Goal: Information Seeking & Learning: Understand process/instructions

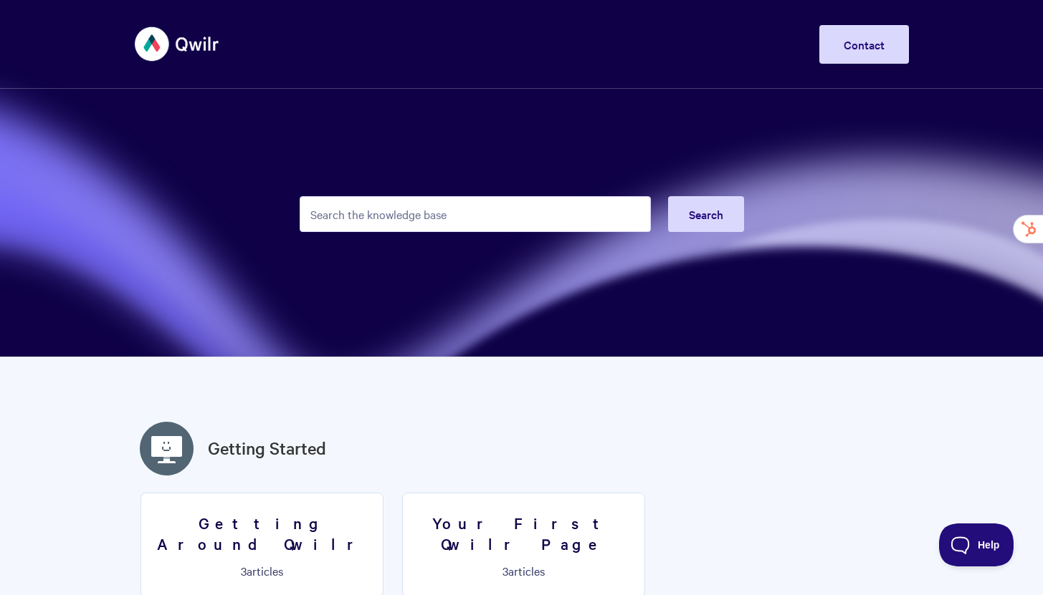
click at [533, 209] on input "Search the knowledge base" at bounding box center [475, 214] width 351 height 36
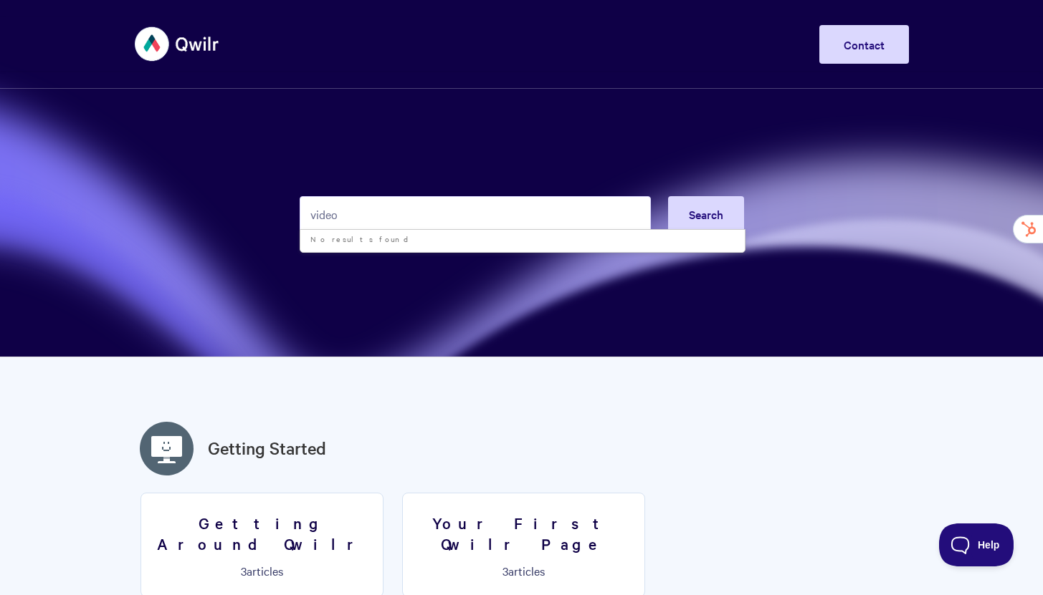
type input "video"
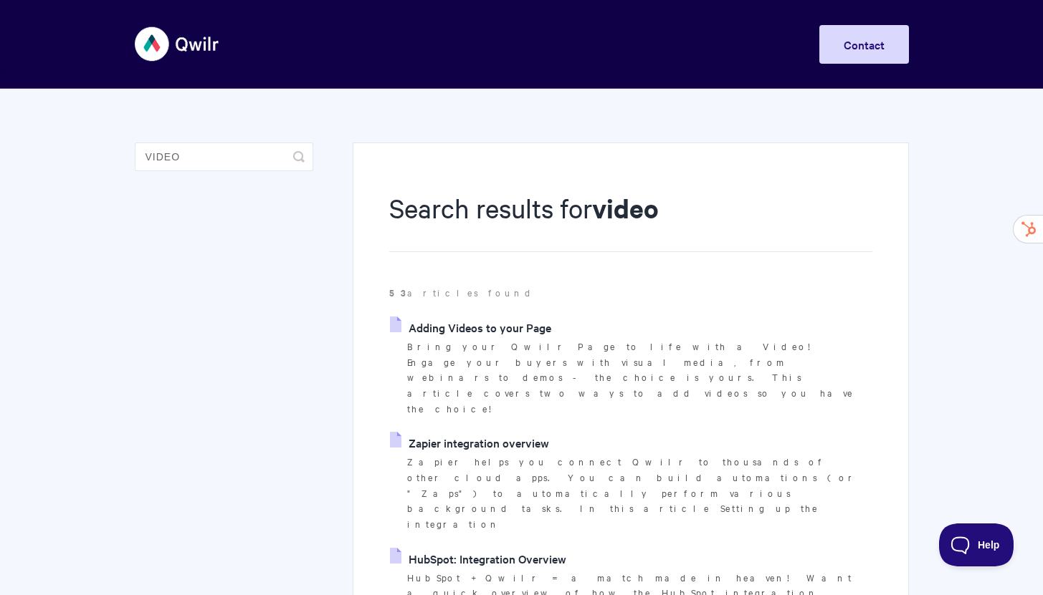
click at [527, 322] on link "Adding Videos to your Page" at bounding box center [470, 327] width 161 height 21
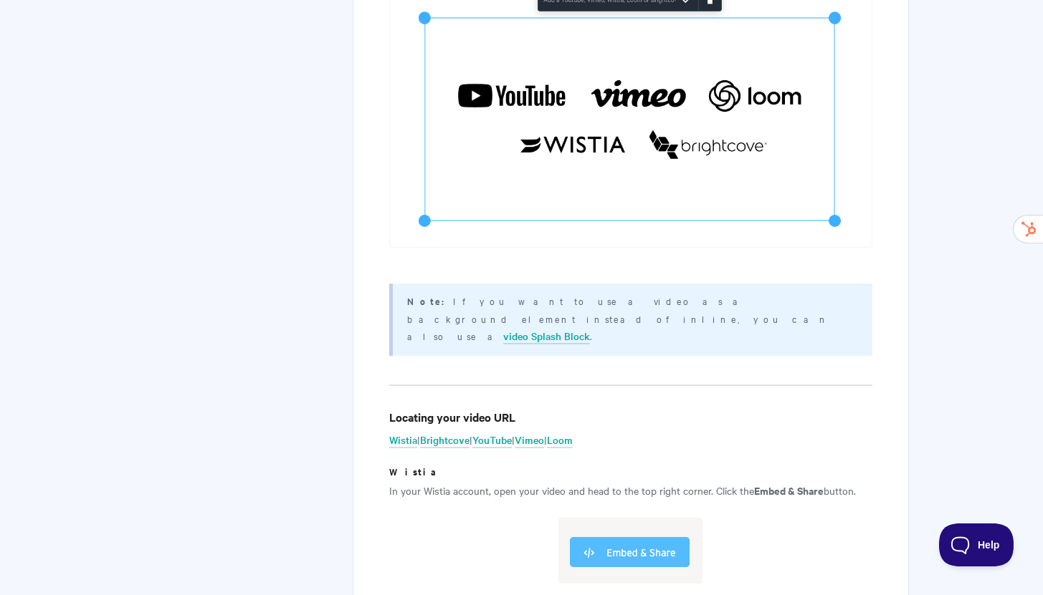
scroll to position [3017, 0]
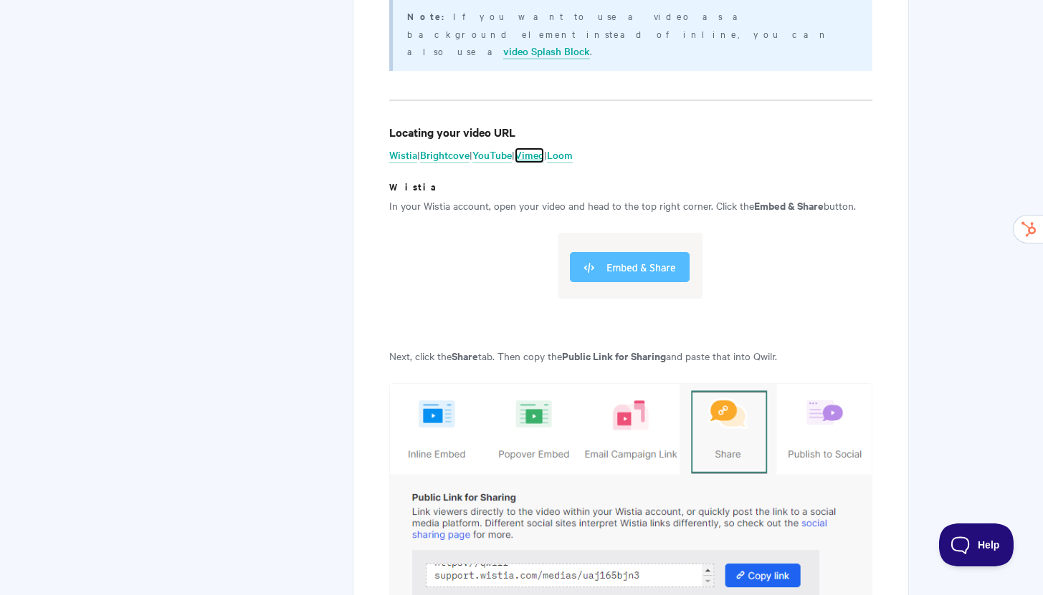
drag, startPoint x: 537, startPoint y: 104, endPoint x: 507, endPoint y: 119, distance: 33.6
click at [538, 148] on link "Vimeo" at bounding box center [529, 156] width 29 height 16
click at [419, 146] on p "Wistia | Brightcove | YouTube | Vimeo | Loom" at bounding box center [630, 154] width 482 height 17
click at [406, 148] on link "Wistia" at bounding box center [403, 156] width 28 height 16
click at [409, 148] on link "Wistia" at bounding box center [403, 156] width 28 height 16
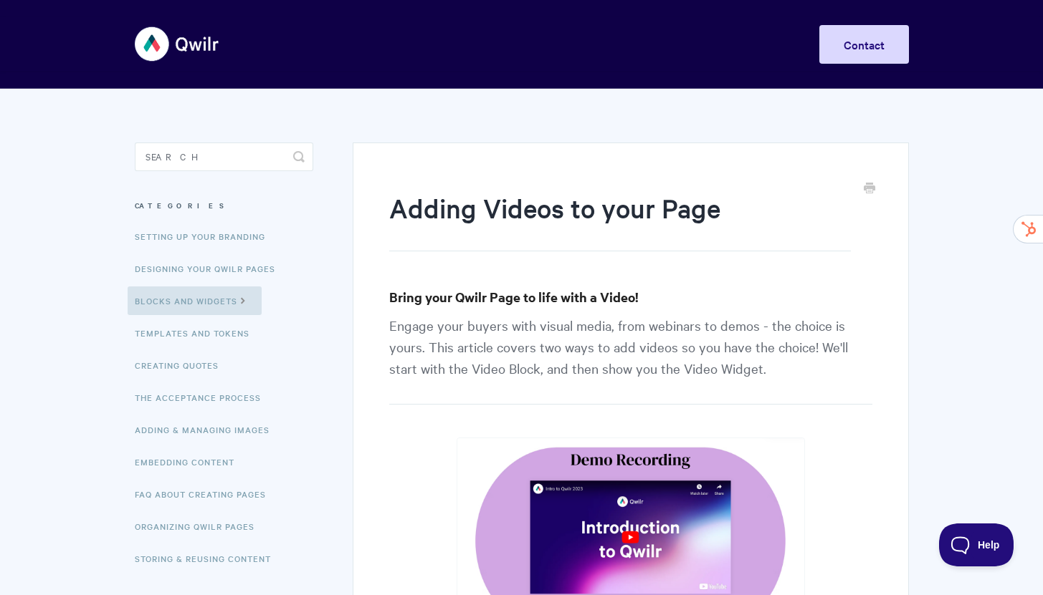
click at [732, 1] on header "Toggle Navigation Home Getting Started Creating & Editing Pages Sharing & Analy…" at bounding box center [521, 44] width 1043 height 89
